Goal: Navigation & Orientation: Find specific page/section

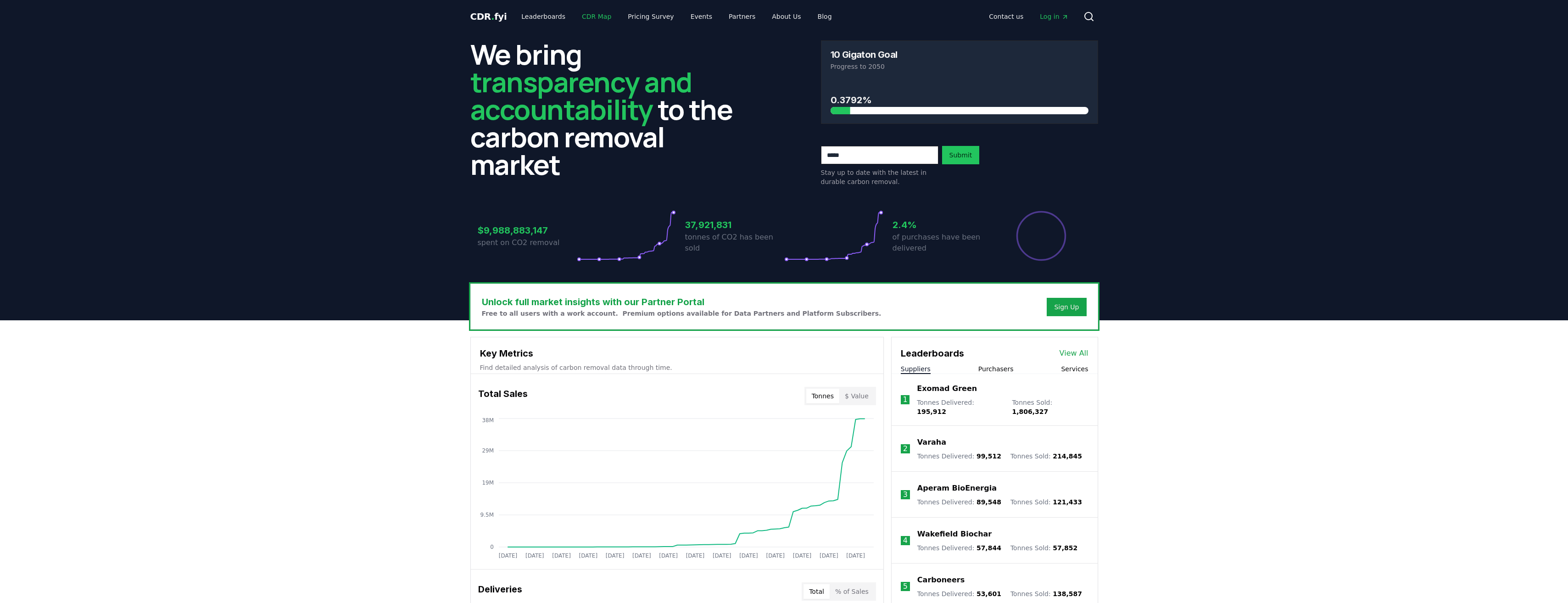
click at [586, 18] on link "CDR Map" at bounding box center [597, 16] width 44 height 16
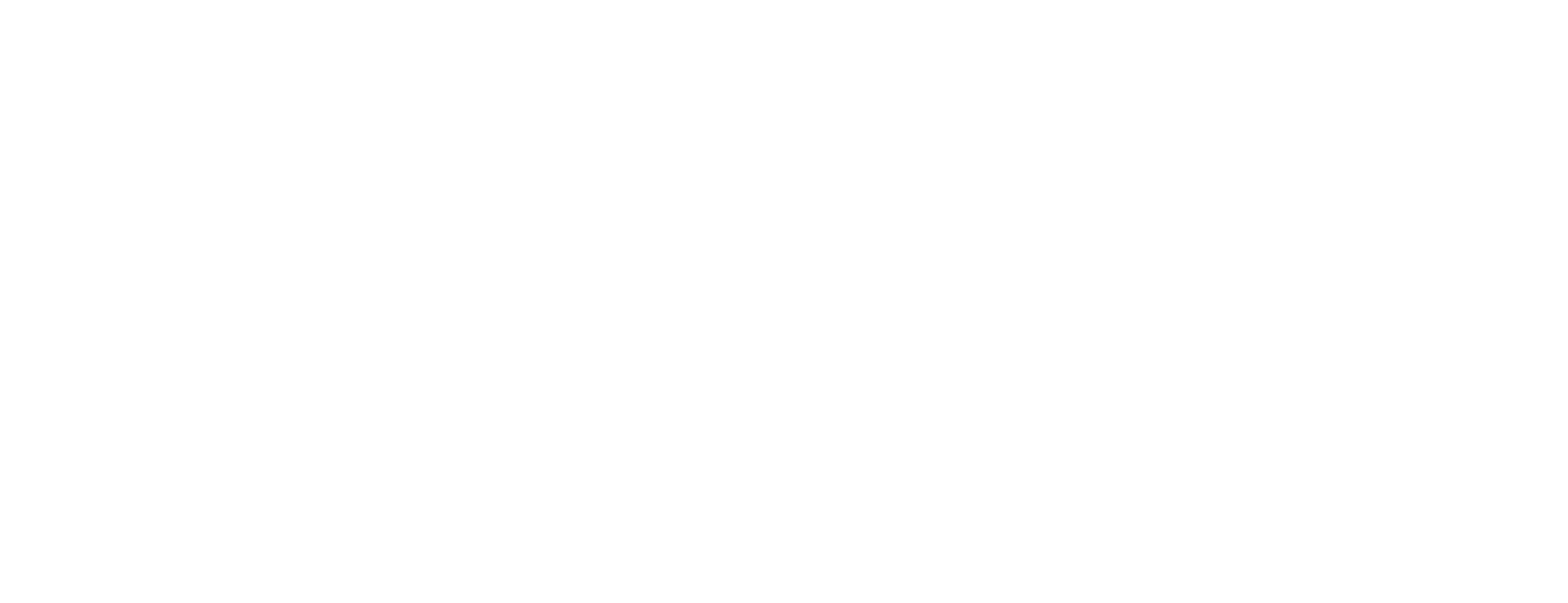
scroll to position [58, 0]
